Goal: Check status: Verify the current state of an ongoing process or item

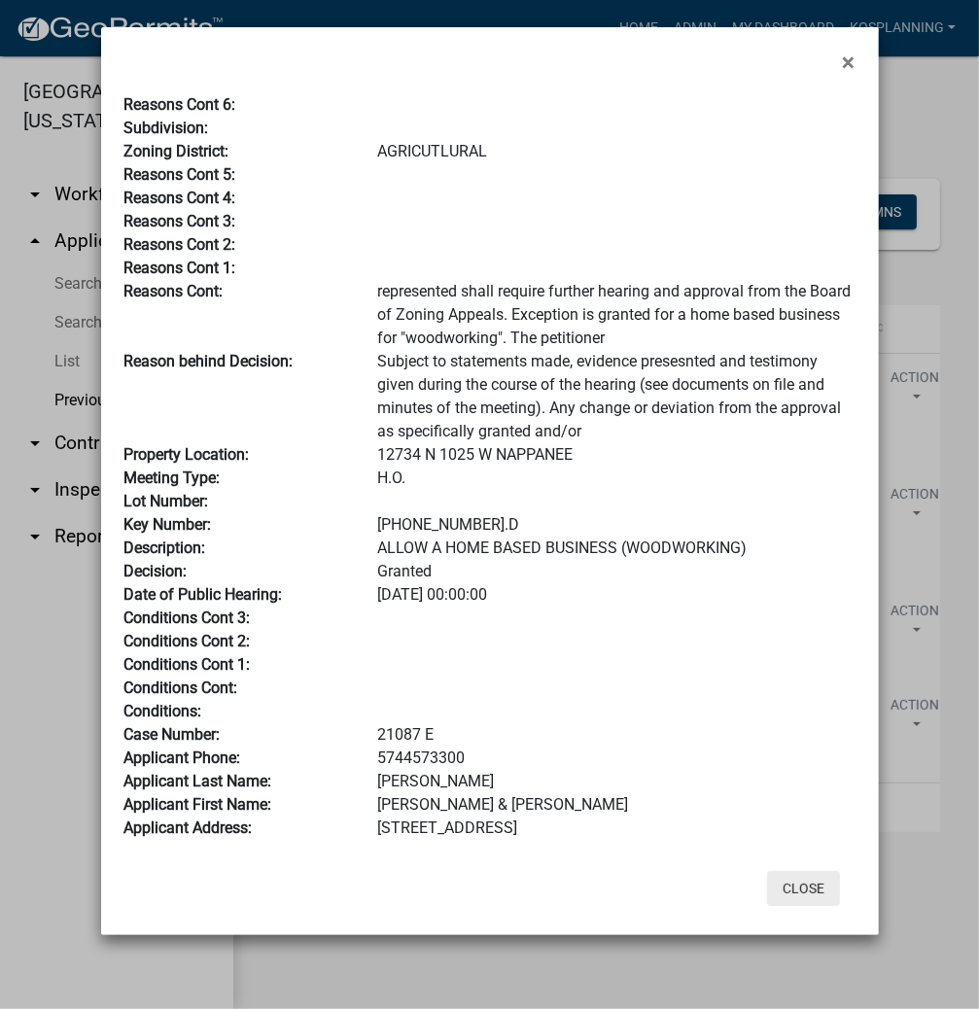
click at [795, 896] on button "Close" at bounding box center [803, 888] width 73 height 35
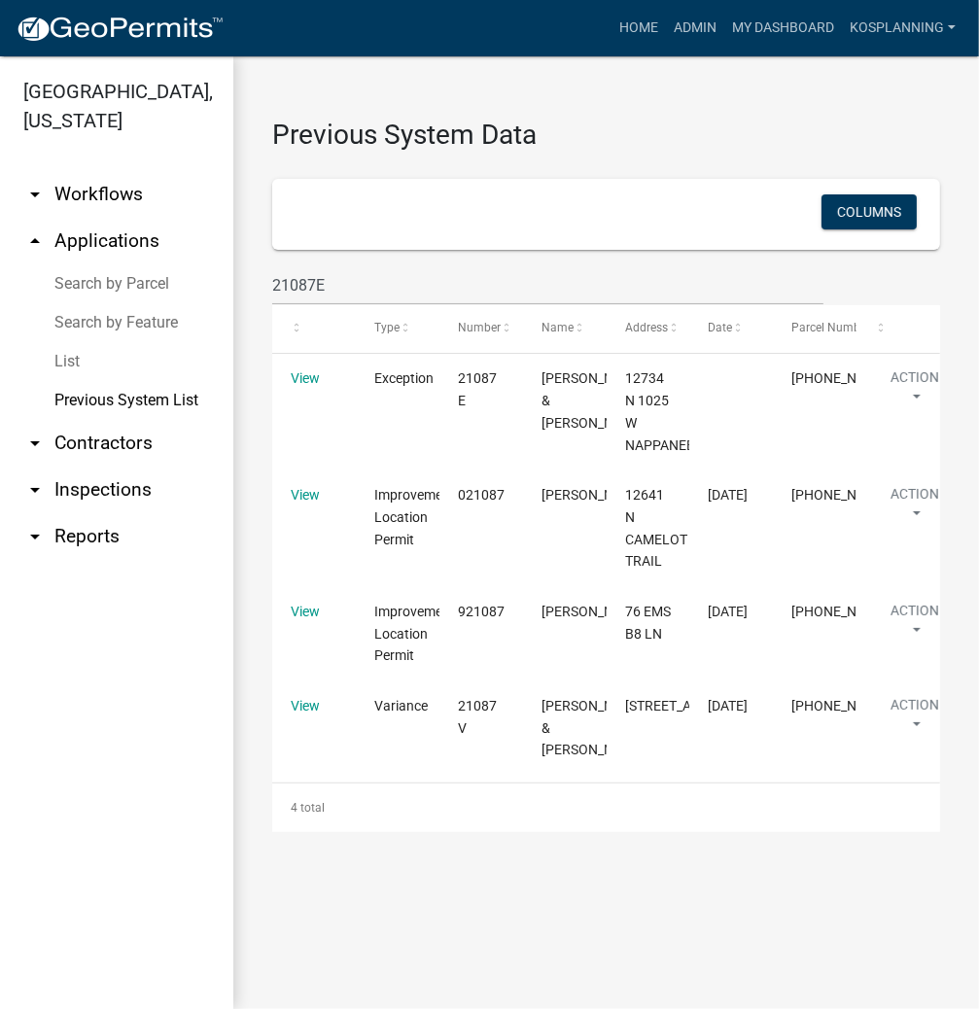
drag, startPoint x: 132, startPoint y: 281, endPoint x: 187, endPoint y: 273, distance: 55.0
click at [132, 281] on link "Search by Parcel" at bounding box center [116, 283] width 233 height 39
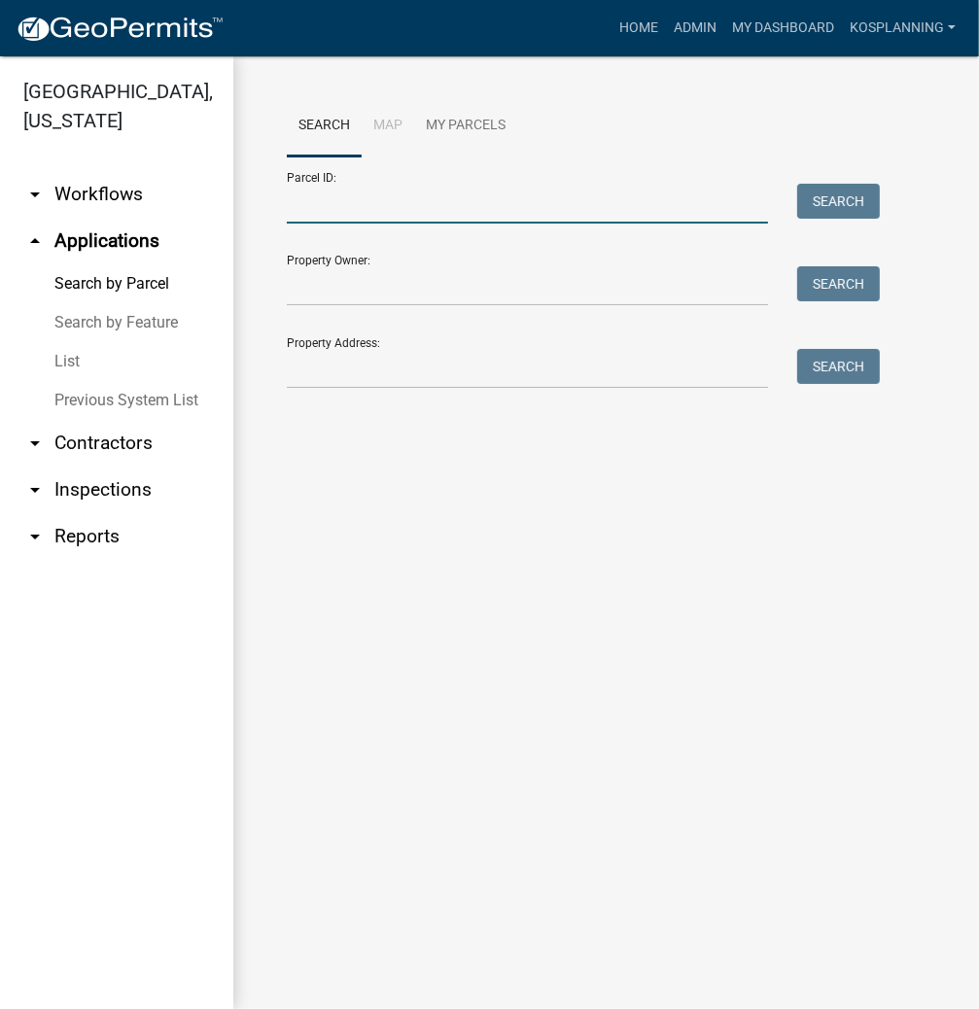
click at [307, 206] on input "Parcel ID:" at bounding box center [527, 204] width 481 height 40
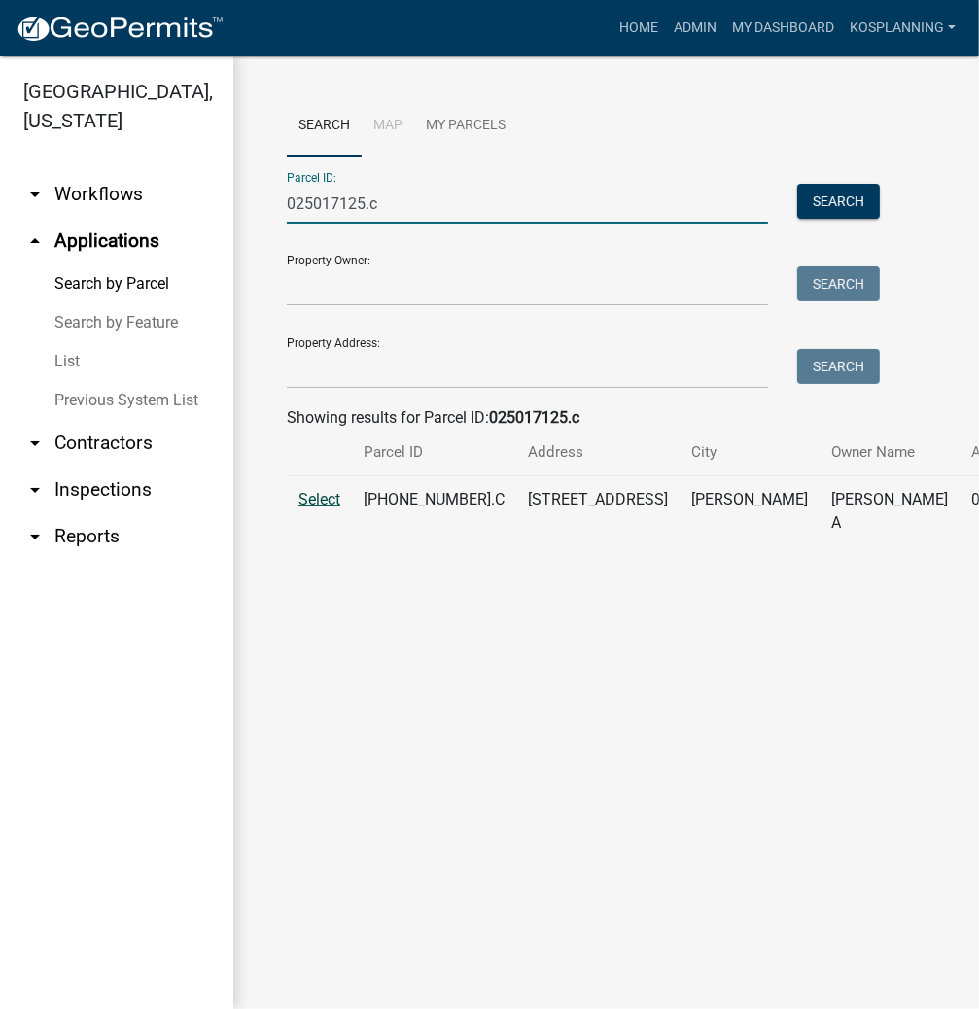
type input "025017125.c"
drag, startPoint x: 331, startPoint y: 525, endPoint x: 338, endPoint y: 533, distance: 11.0
click at [331, 508] on span "Select" at bounding box center [319, 499] width 42 height 18
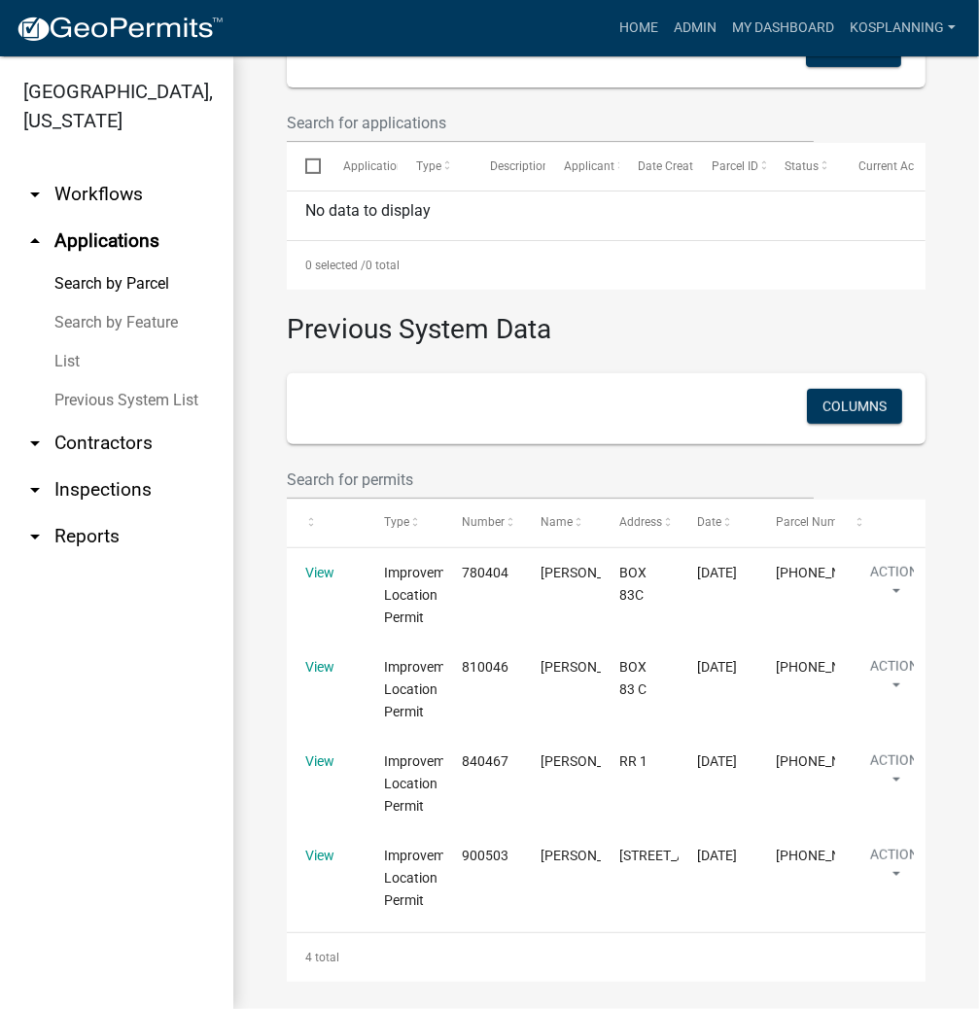
scroll to position [657, 0]
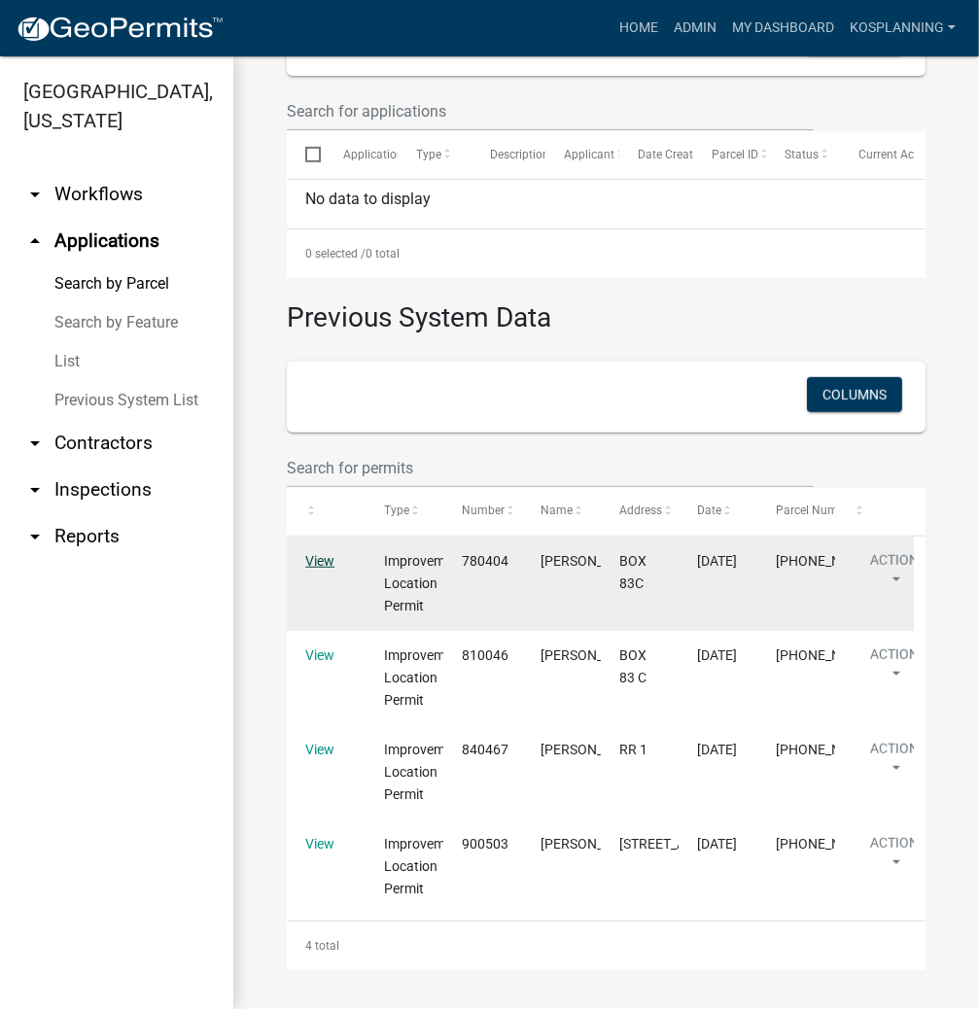
click at [311, 568] on link "View" at bounding box center [319, 561] width 29 height 16
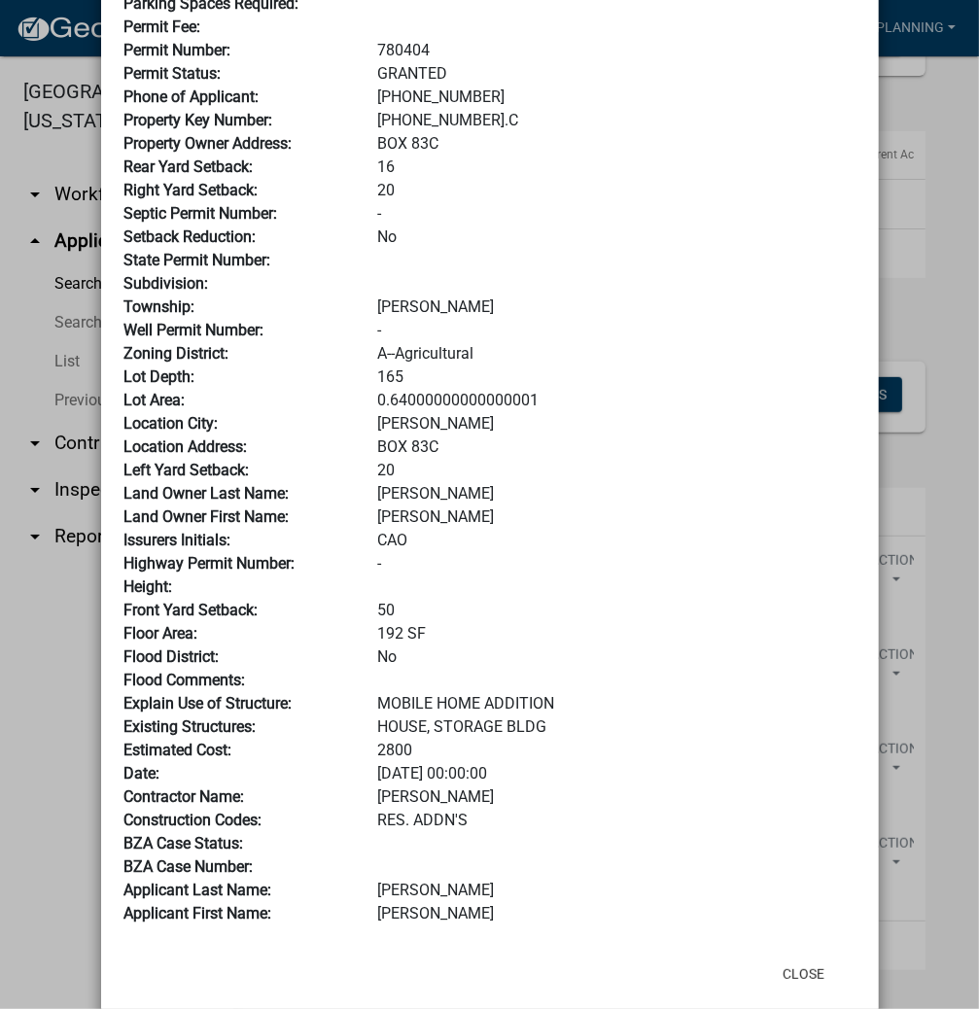
scroll to position [233, 0]
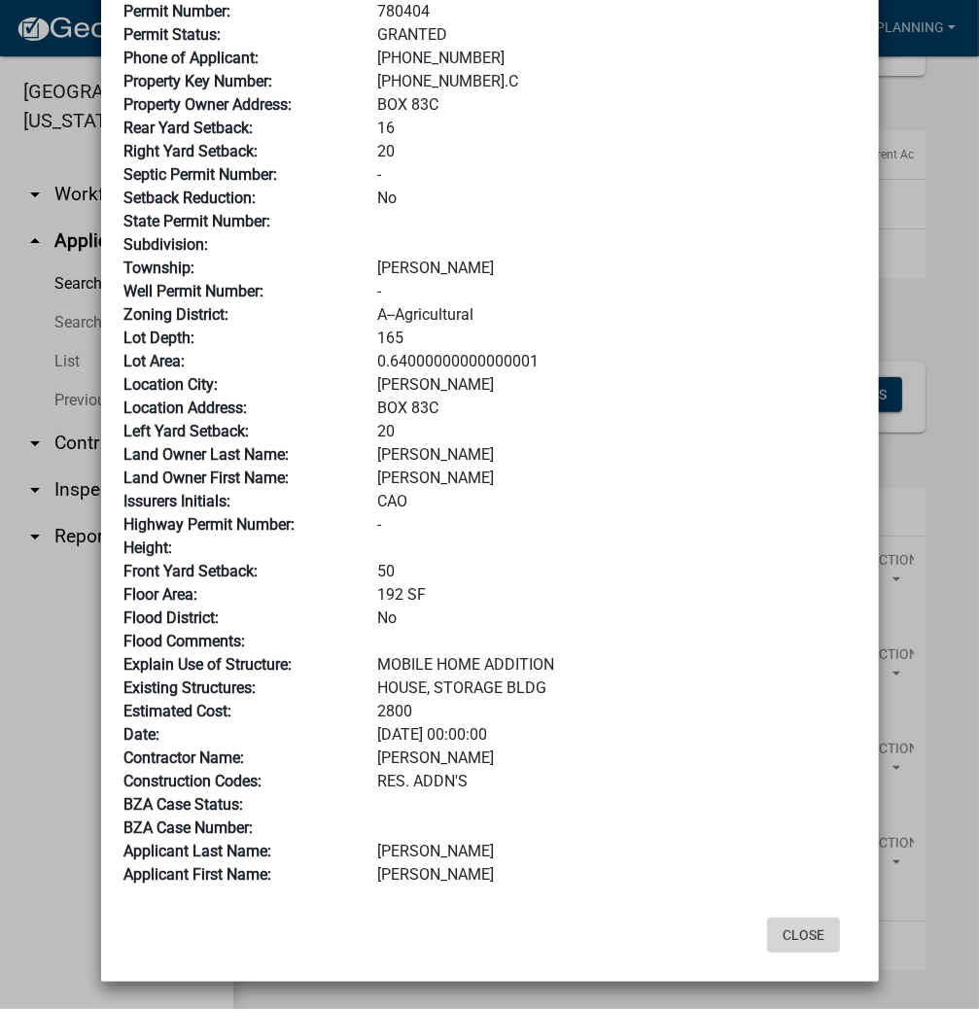
click at [791, 926] on button "Close" at bounding box center [803, 935] width 73 height 35
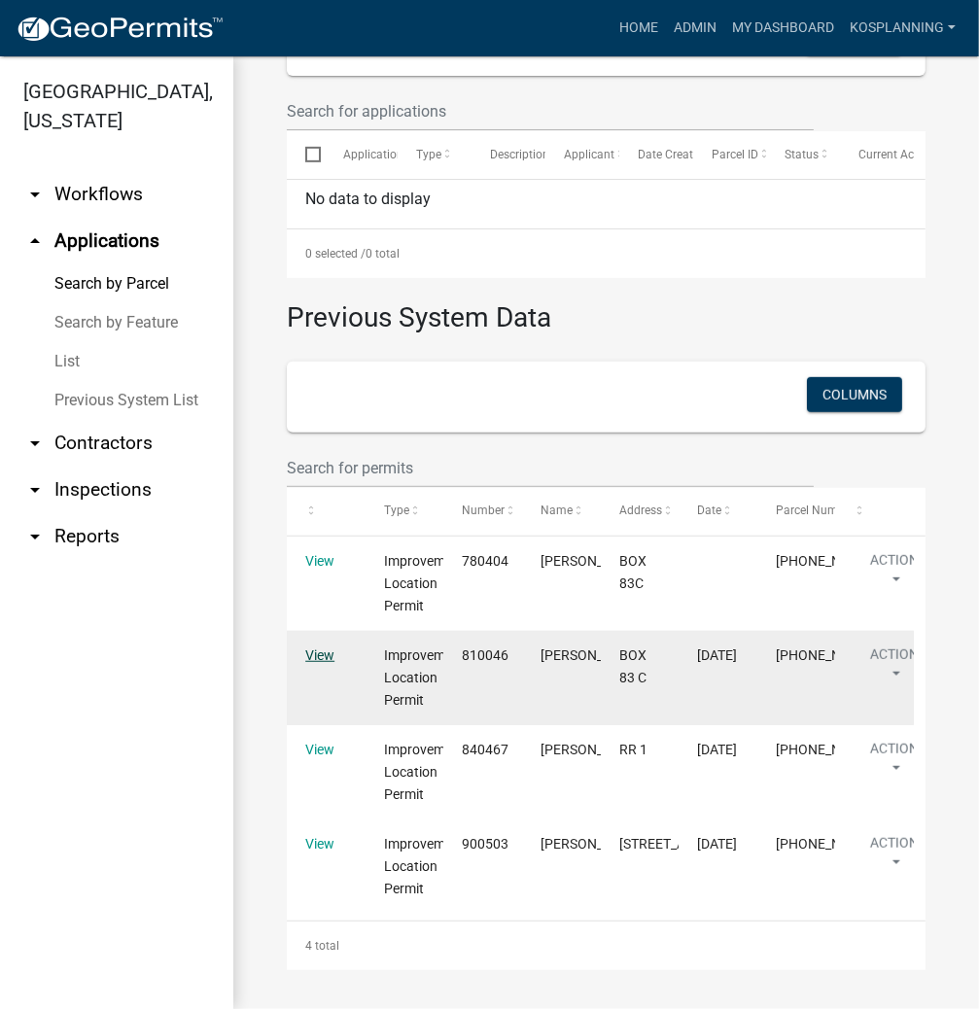
click at [329, 653] on link "View" at bounding box center [319, 656] width 29 height 16
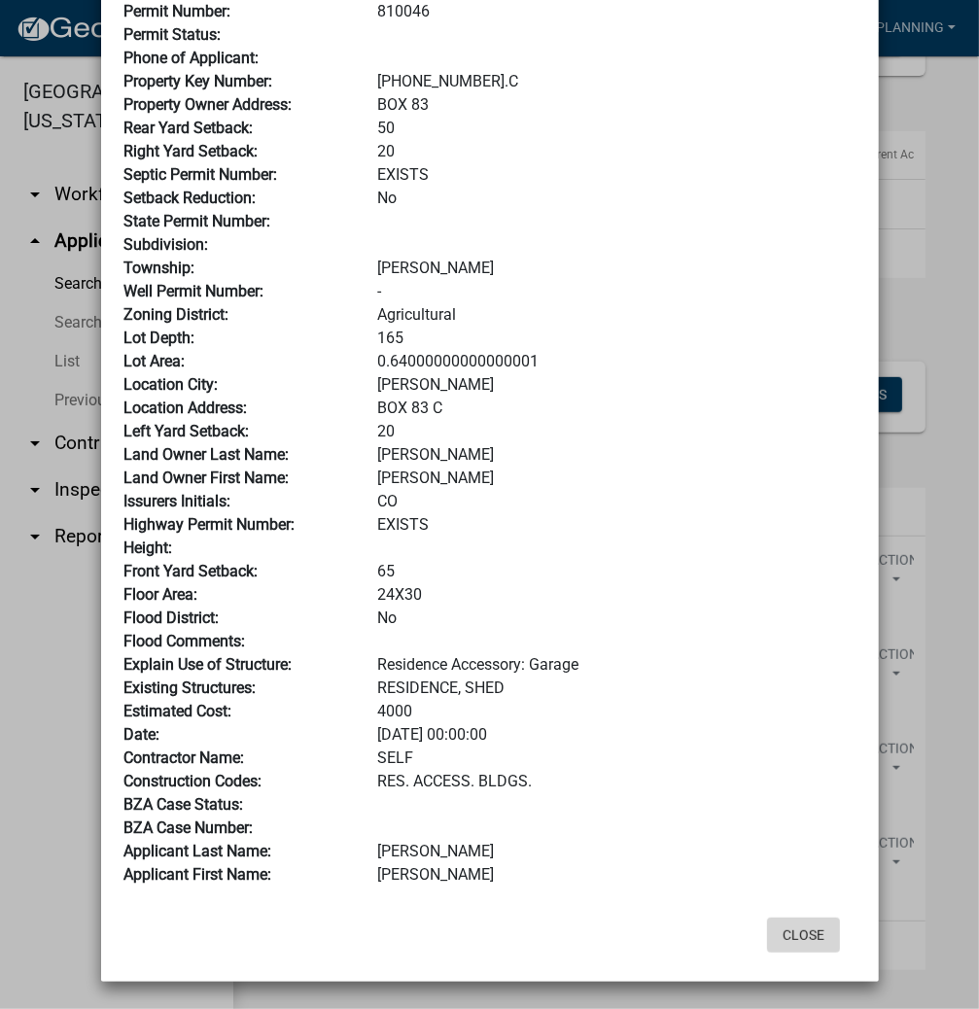
click at [804, 932] on button "Close" at bounding box center [803, 935] width 73 height 35
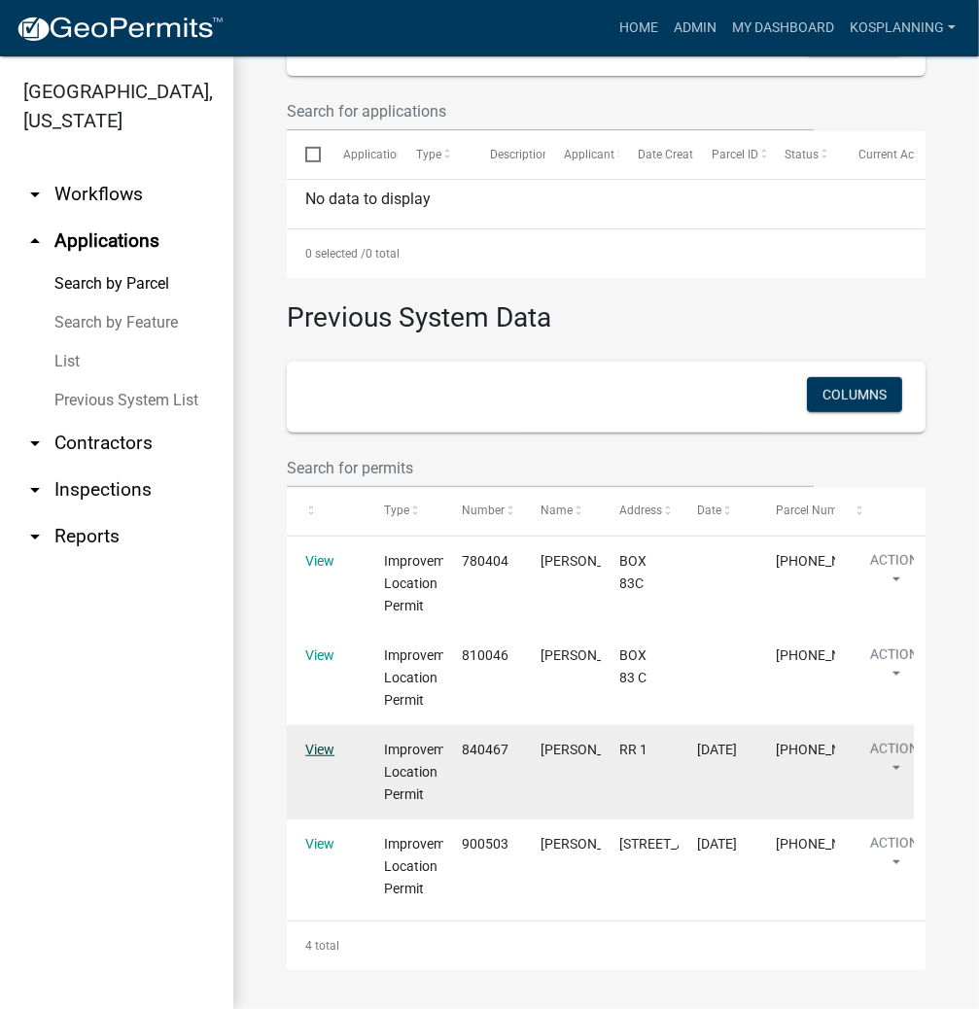
click at [313, 745] on link "View" at bounding box center [319, 750] width 29 height 16
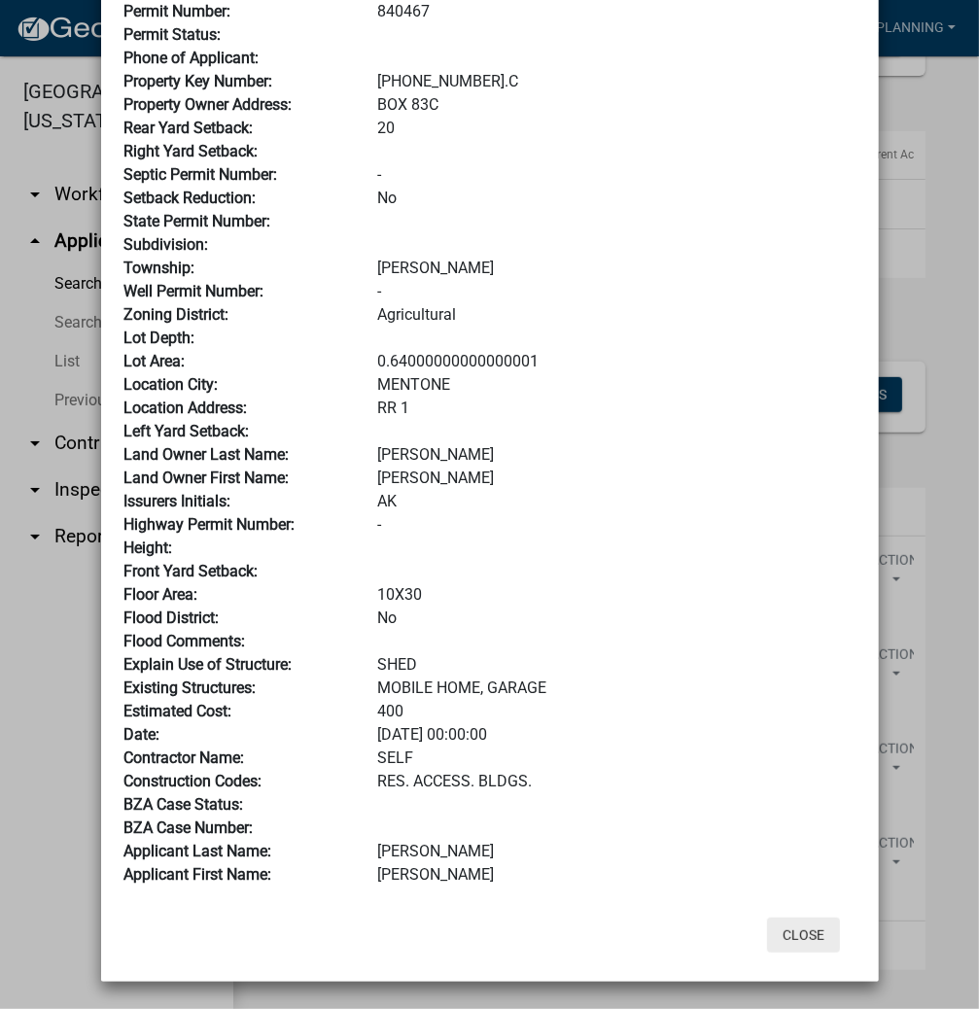
click at [795, 927] on button "Close" at bounding box center [803, 935] width 73 height 35
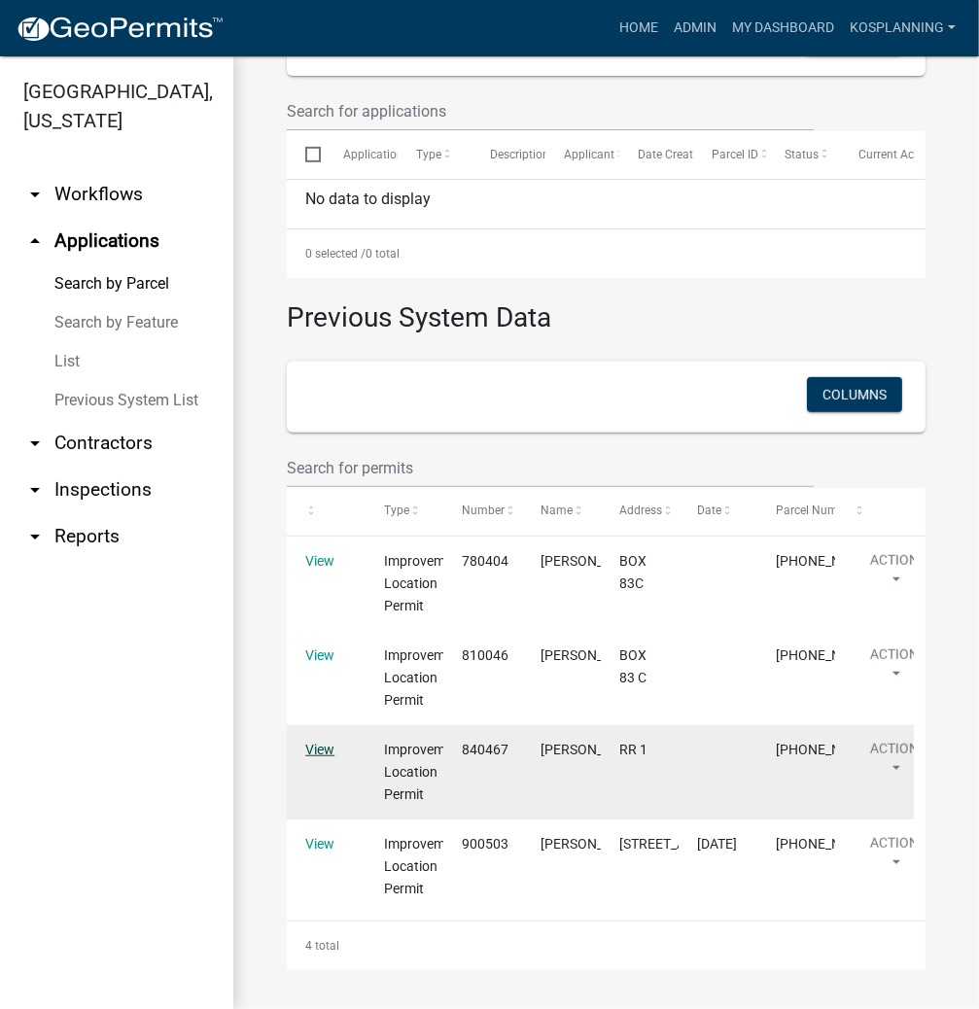
click at [319, 752] on link "View" at bounding box center [319, 750] width 29 height 16
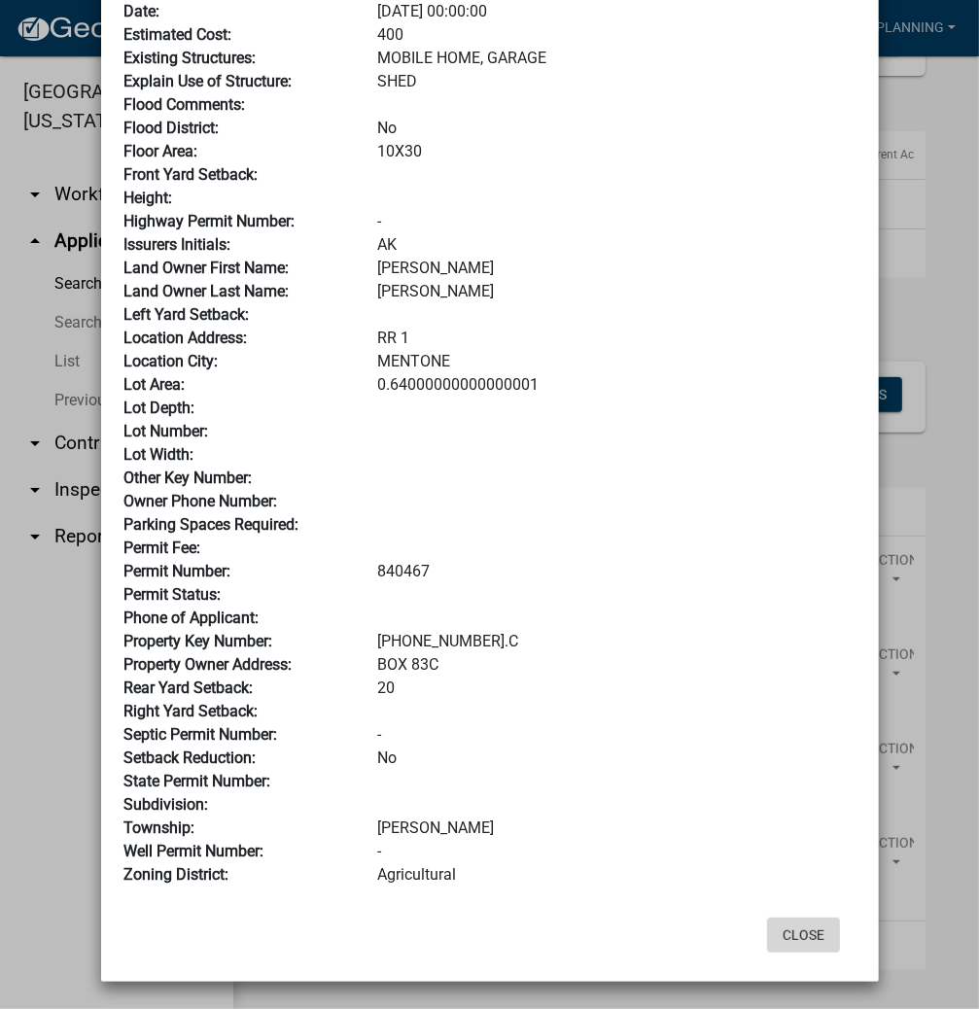
click at [795, 936] on button "Close" at bounding box center [803, 935] width 73 height 35
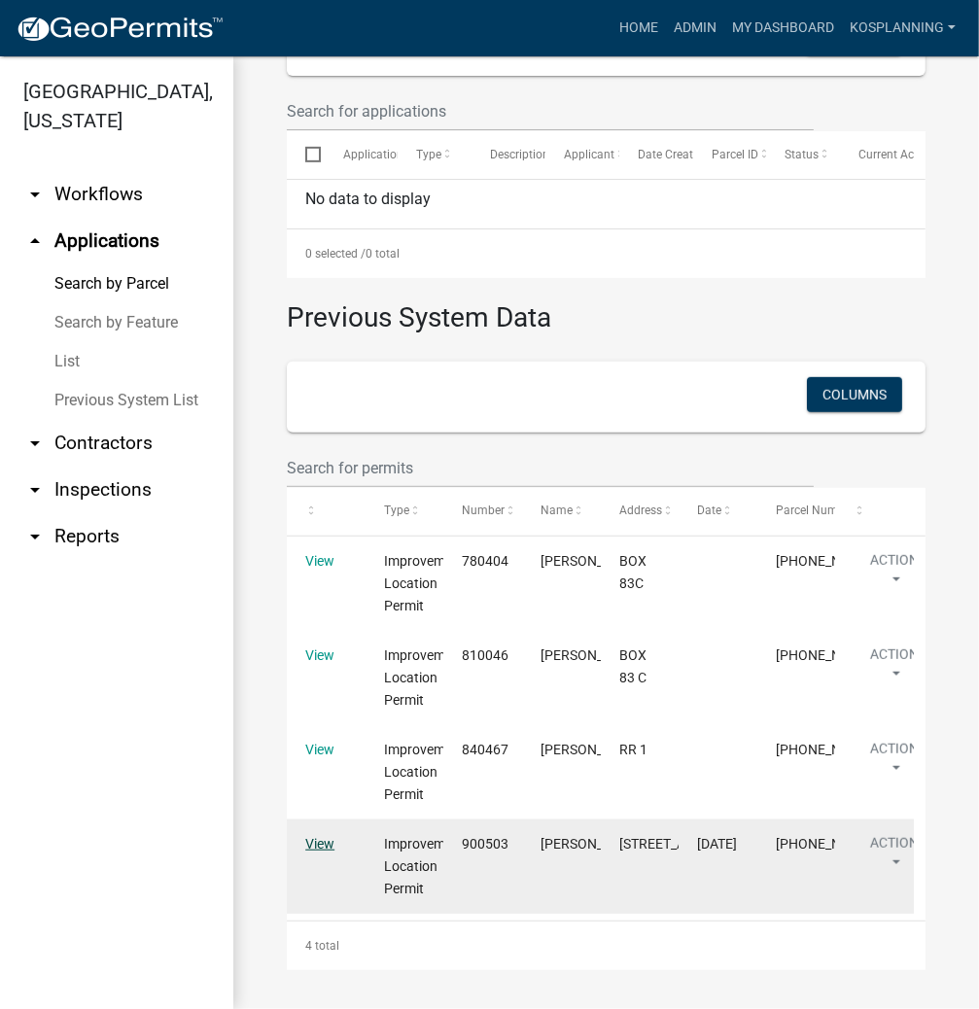
click at [330, 843] on link "View" at bounding box center [319, 844] width 29 height 16
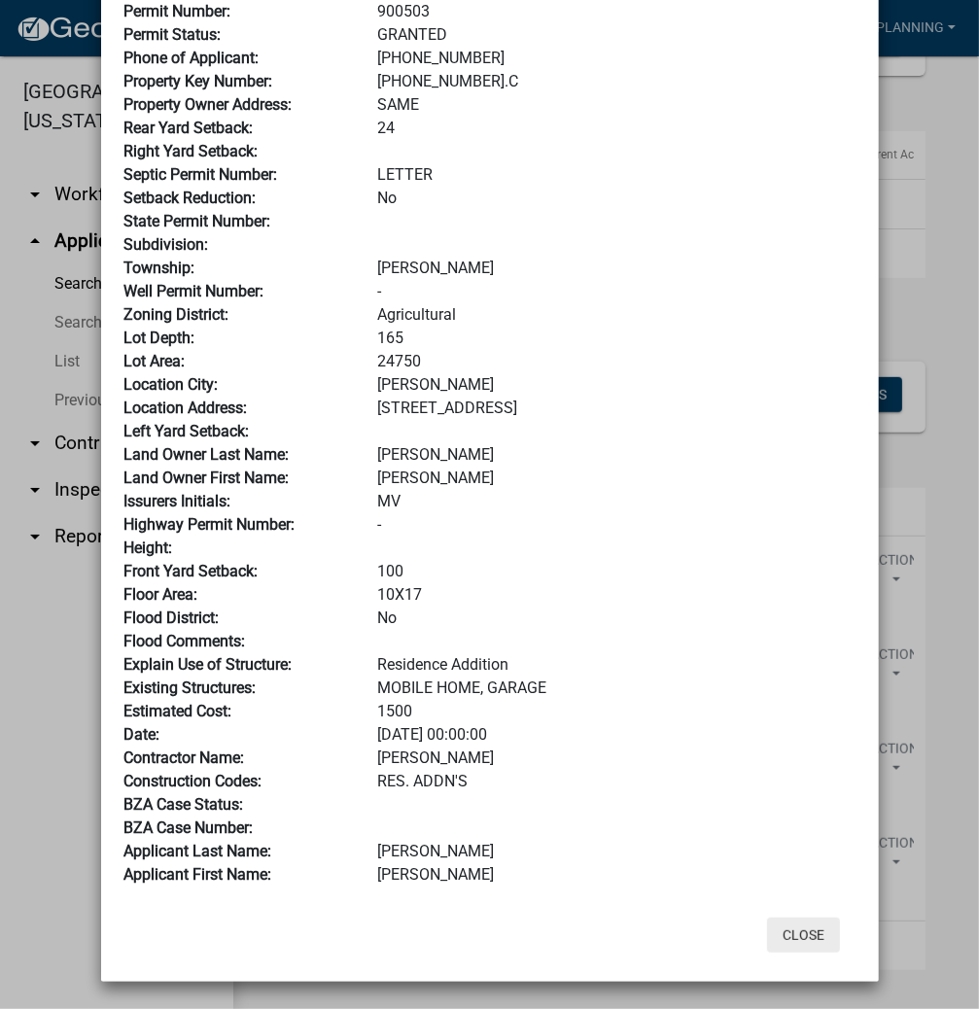
click at [804, 935] on button "Close" at bounding box center [803, 935] width 73 height 35
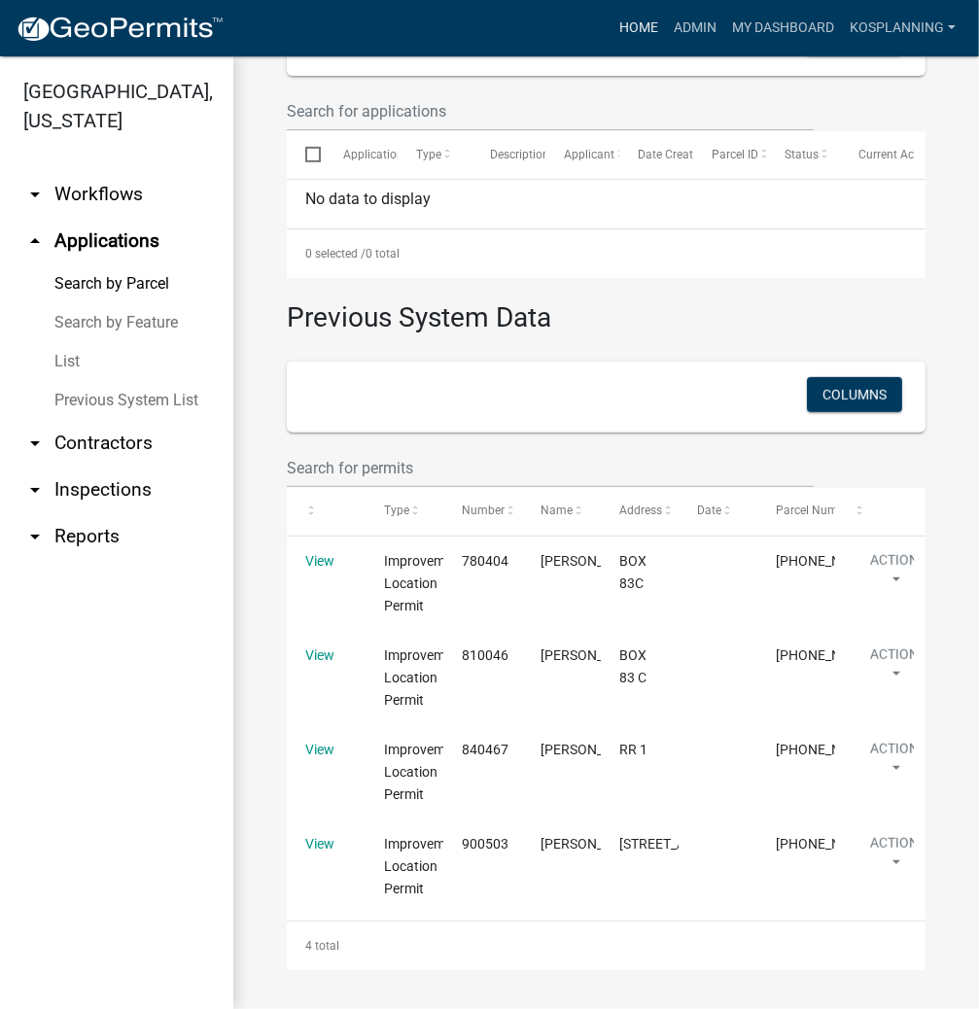
click at [638, 33] on link "Home" at bounding box center [639, 28] width 54 height 37
